Goal: Check status

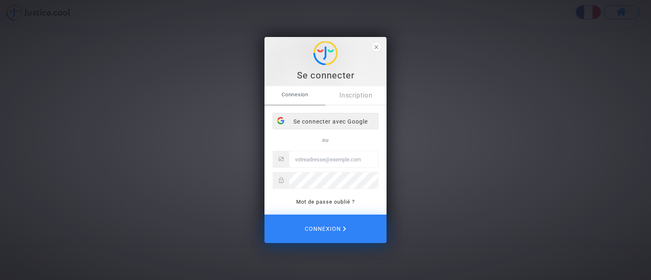
click at [322, 123] on div "Se connecter avec Google" at bounding box center [325, 121] width 105 height 16
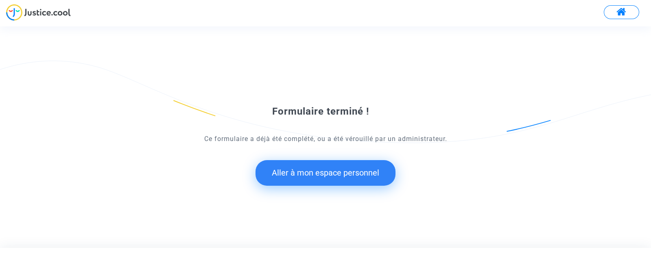
click at [349, 177] on button "Aller à mon espace personnel" at bounding box center [325, 172] width 140 height 25
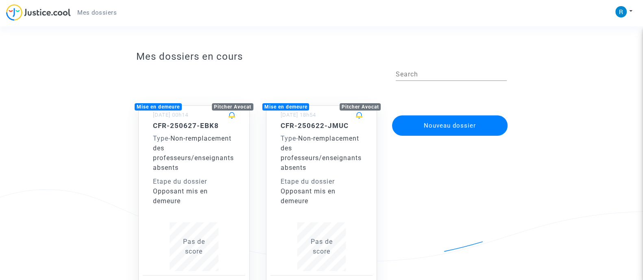
click at [349, 177] on div "Etape du dossier" at bounding box center [322, 182] width 82 height 10
